Goal: Submit feedback/report problem

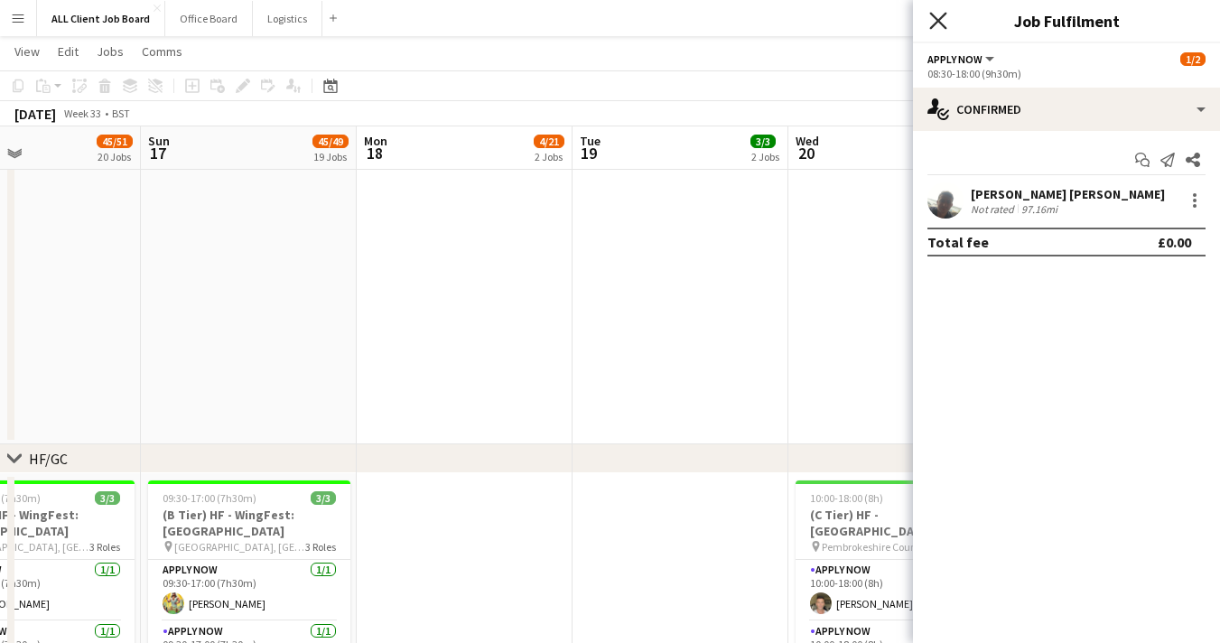
click at [942, 22] on icon "Close pop-in" at bounding box center [937, 20] width 17 height 17
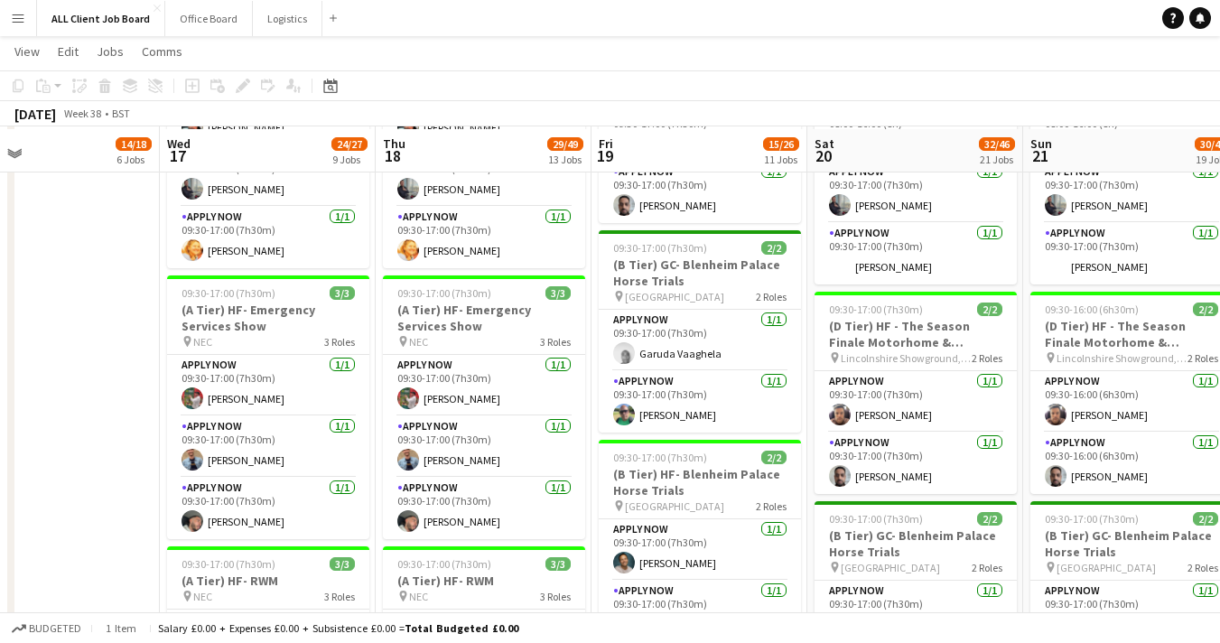
scroll to position [1010, 0]
